Goal: Task Accomplishment & Management: Use online tool/utility

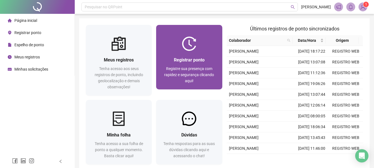
click at [193, 52] on div "Registrar ponto Registre sua presença com rapidez e segurança clicando aqui!" at bounding box center [189, 70] width 66 height 39
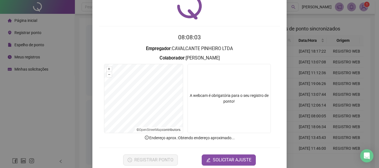
scroll to position [28, 0]
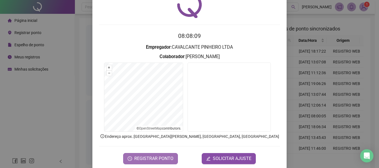
click at [144, 159] on span "REGISTRAR PONTO" at bounding box center [153, 159] width 39 height 7
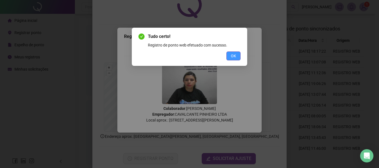
click at [231, 55] on span "OK" at bounding box center [233, 56] width 5 height 6
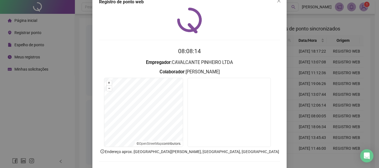
scroll to position [0, 0]
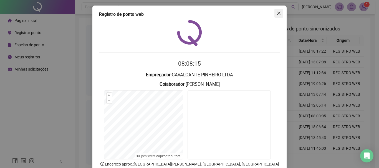
click at [278, 13] on icon "close" at bounding box center [278, 13] width 4 height 4
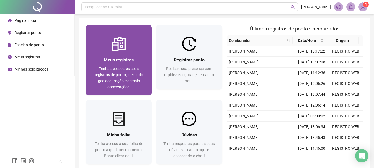
click at [105, 59] on span "Meus registros" at bounding box center [119, 59] width 30 height 5
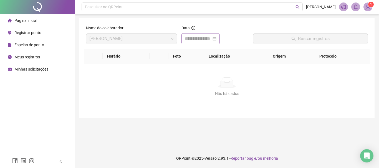
click at [216, 41] on div at bounding box center [201, 38] width 32 height 7
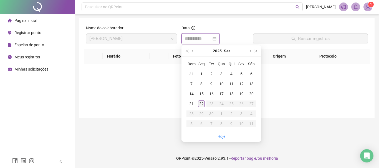
type input "**********"
click at [202, 103] on div "22" at bounding box center [201, 104] width 7 height 7
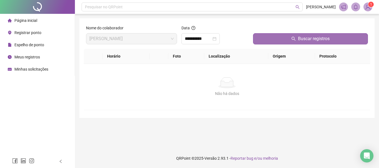
click at [304, 36] on span "Buscar registros" at bounding box center [314, 38] width 32 height 7
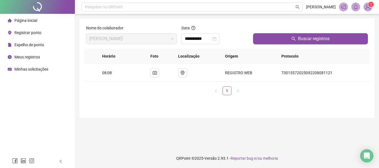
click at [280, 100] on div "**********" at bounding box center [226, 68] width 295 height 100
